Goal: Task Accomplishment & Management: Manage account settings

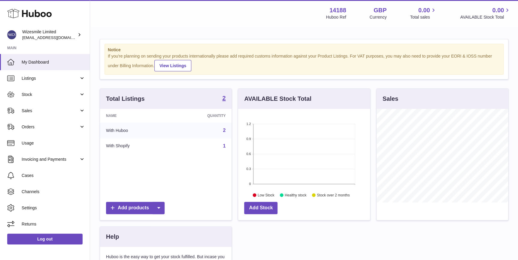
scroll to position [93, 132]
click at [64, 73] on link "Listings" at bounding box center [45, 78] width 90 height 16
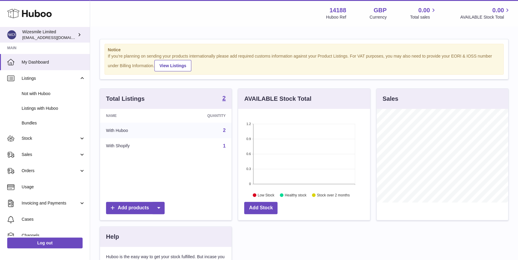
click at [51, 35] on div "Wizesmile Limited internalAdmin-14188@internal.huboo.com" at bounding box center [49, 34] width 54 height 11
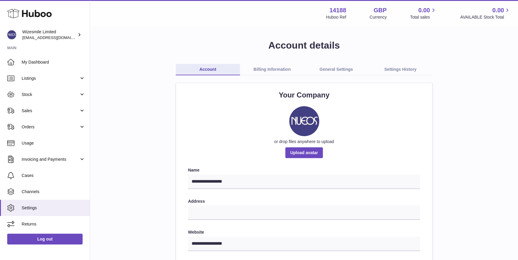
click at [275, 71] on link "Billing Information" at bounding box center [272, 69] width 64 height 11
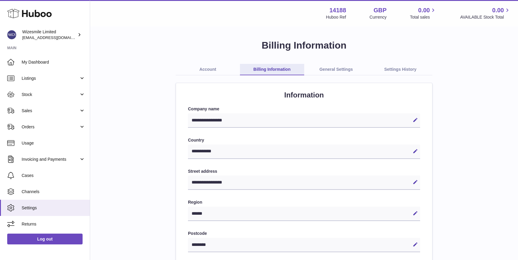
select select "**"
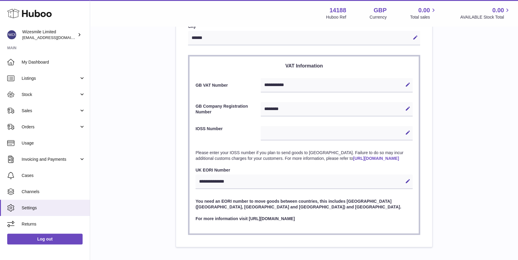
scroll to position [252, 0]
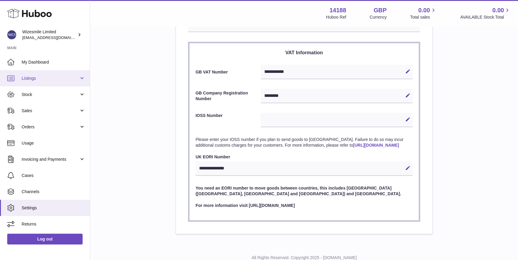
click at [51, 79] on span "Listings" at bounding box center [50, 79] width 57 height 6
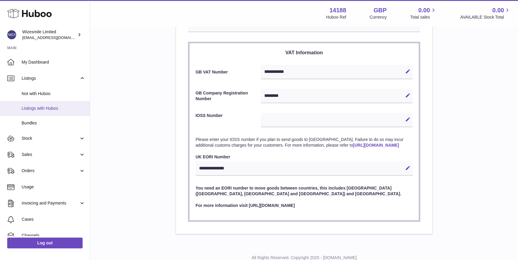
click at [54, 108] on span "Listings with Huboo" at bounding box center [54, 109] width 64 height 6
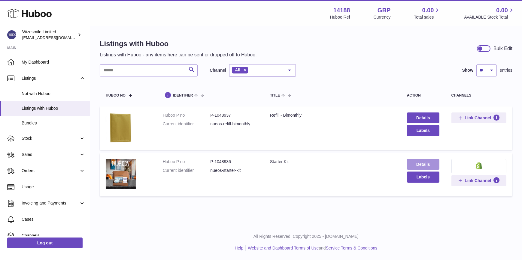
click at [422, 165] on link "Details" at bounding box center [423, 164] width 32 height 11
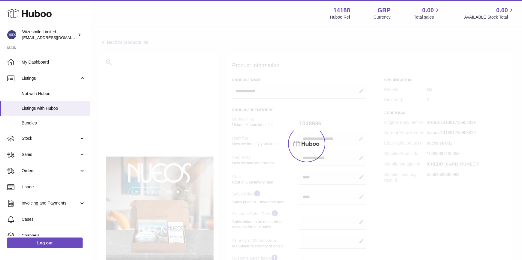
select select
select select "****"
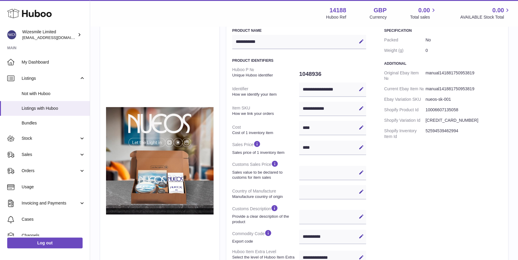
scroll to position [91, 0]
